Goal: Task Accomplishment & Management: Manage account settings

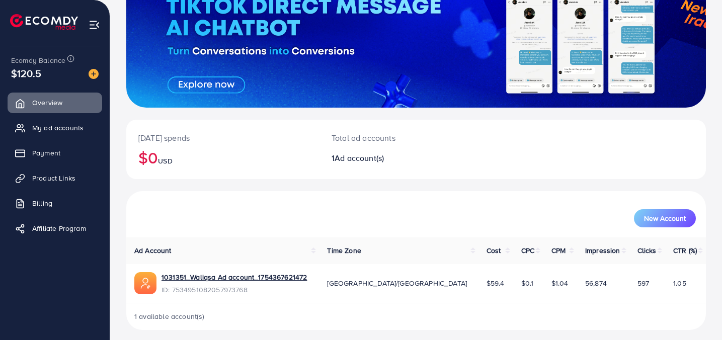
scroll to position [96, 0]
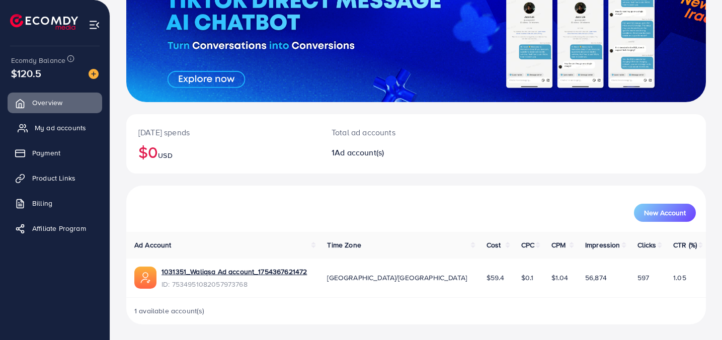
click at [63, 126] on span "My ad accounts" at bounding box center [60, 128] width 51 height 10
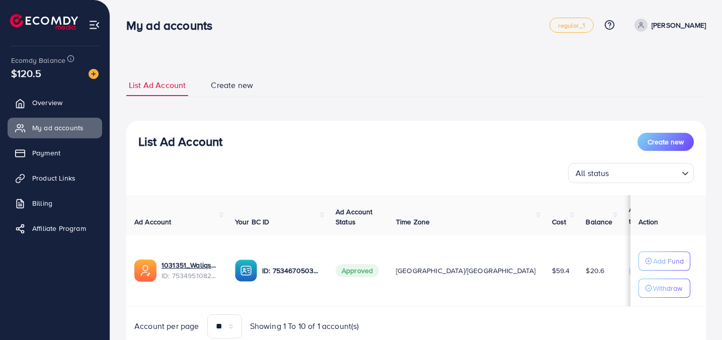
scroll to position [41, 0]
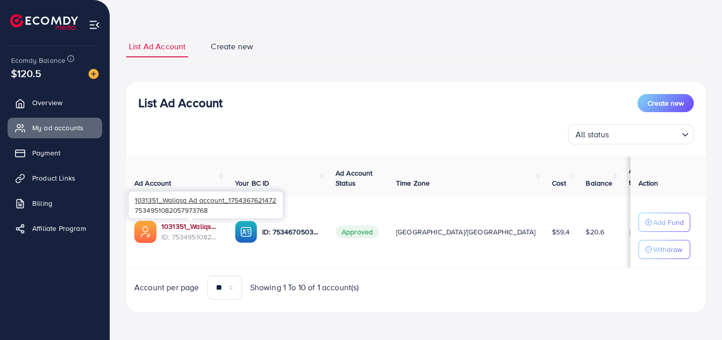
click at [187, 226] on link "1031351_Waliqsa Ad account_1754367621472" at bounding box center [190, 226] width 57 height 10
click at [193, 225] on link "1031351_Waliqsa Ad account_1754367621472" at bounding box center [190, 226] width 57 height 10
